Goal: Task Accomplishment & Management: Manage account settings

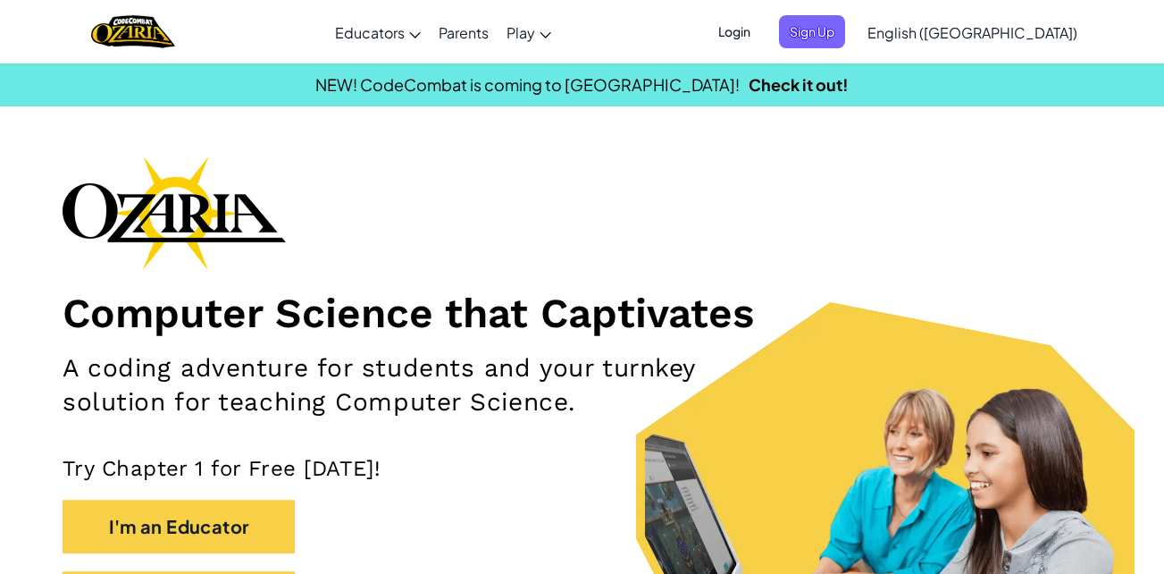
click at [761, 21] on span "Login" at bounding box center [735, 31] width 54 height 33
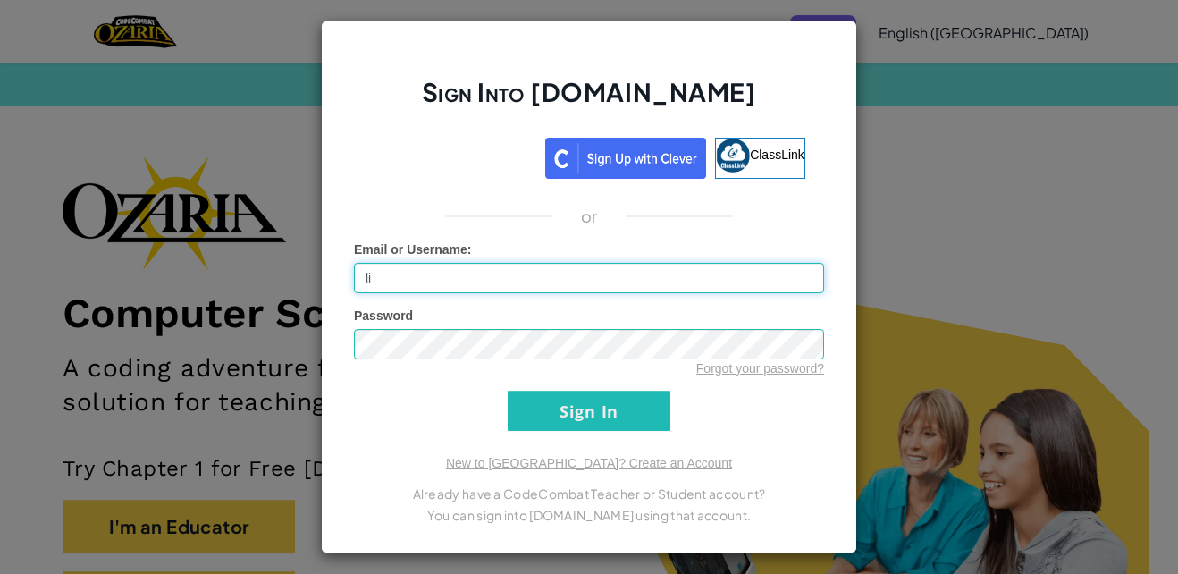
type input "l"
type input "[EMAIL_ADDRESS][DOMAIN_NAME]"
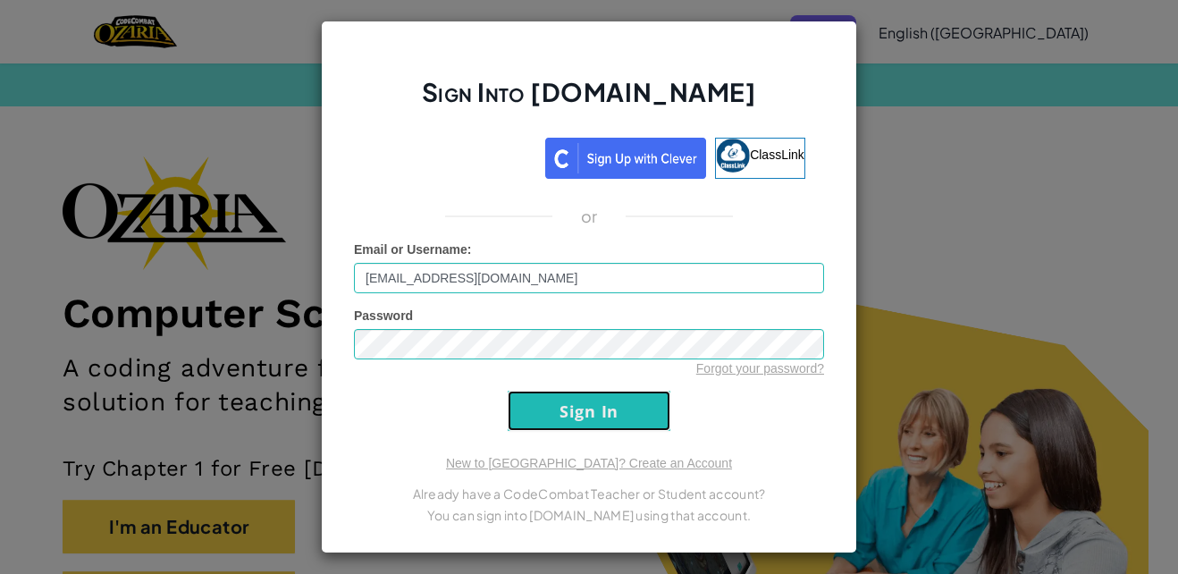
click at [581, 392] on input "Sign In" at bounding box center [588, 410] width 163 height 40
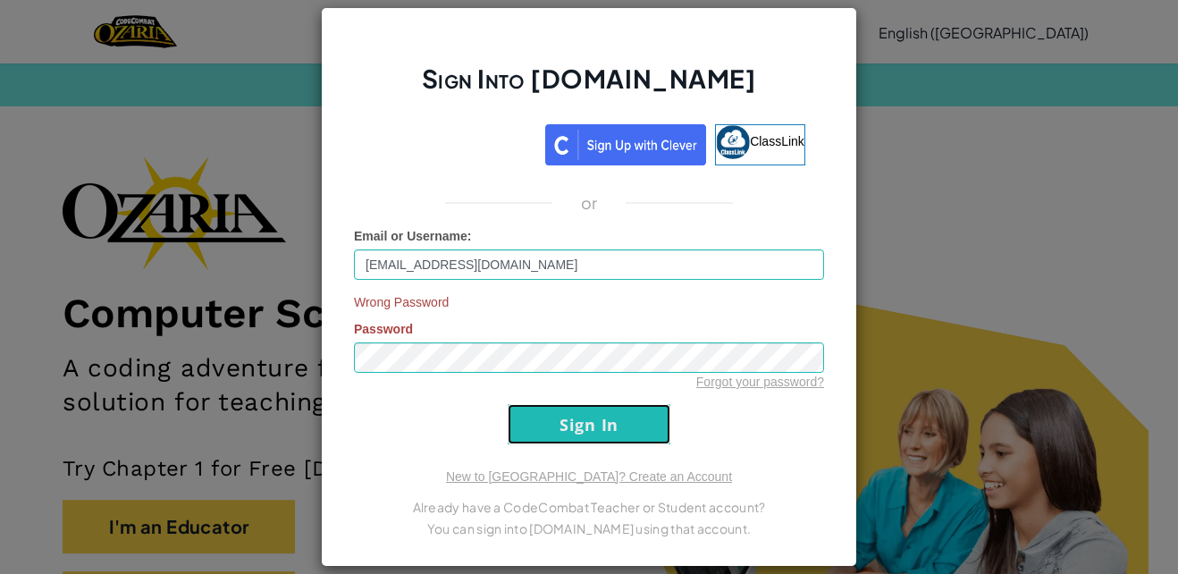
click at [595, 429] on input "Sign In" at bounding box center [588, 424] width 163 height 40
click at [951, 132] on div "Sign Into [DOMAIN_NAME] ClassLink or Email or Username : [EMAIL_ADDRESS][DOMAIN…" at bounding box center [589, 287] width 1178 height 574
